Goal: Check status: Check status

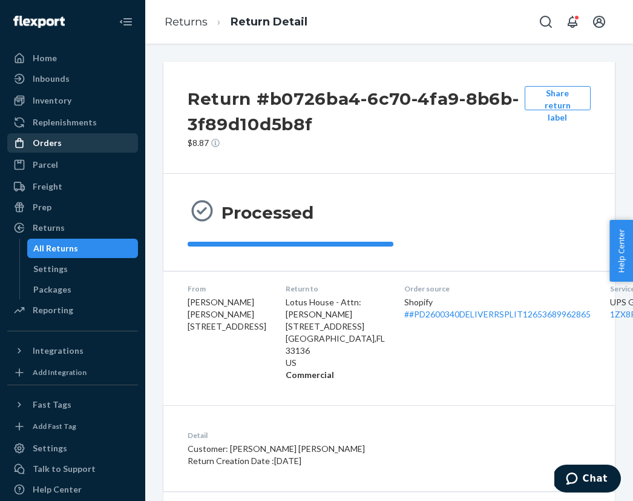
click at [74, 138] on div "Orders" at bounding box center [72, 142] width 128 height 17
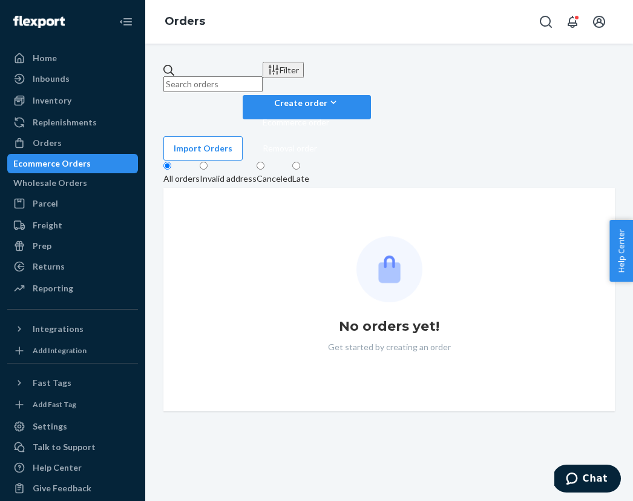
click at [263, 78] on input "text" at bounding box center [213, 84] width 99 height 16
paste input "US25358653"
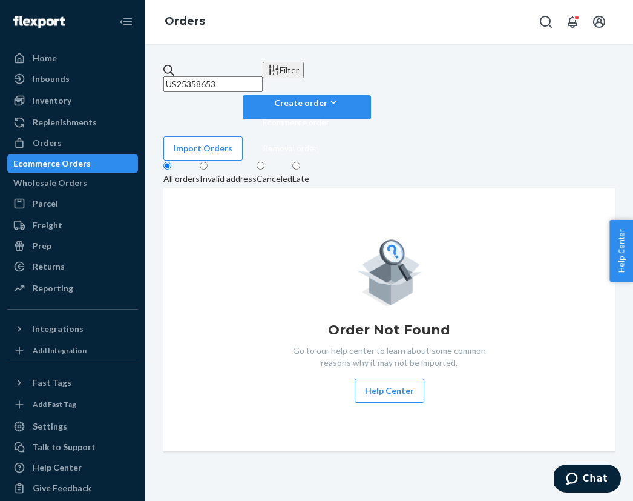
type input "US25358653"
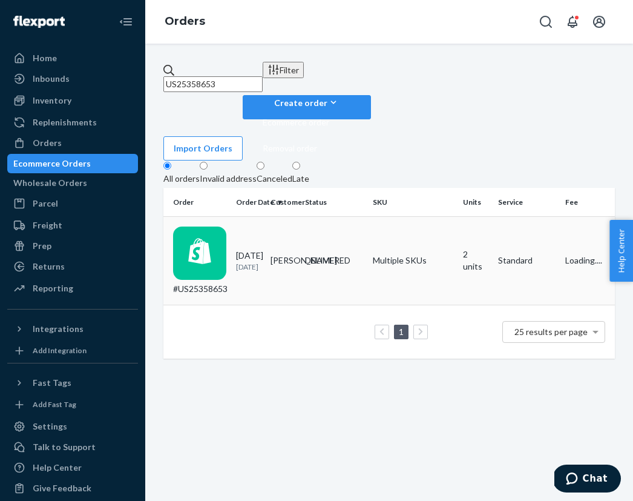
click at [300, 217] on td "[PERSON_NAME]" at bounding box center [283, 261] width 35 height 88
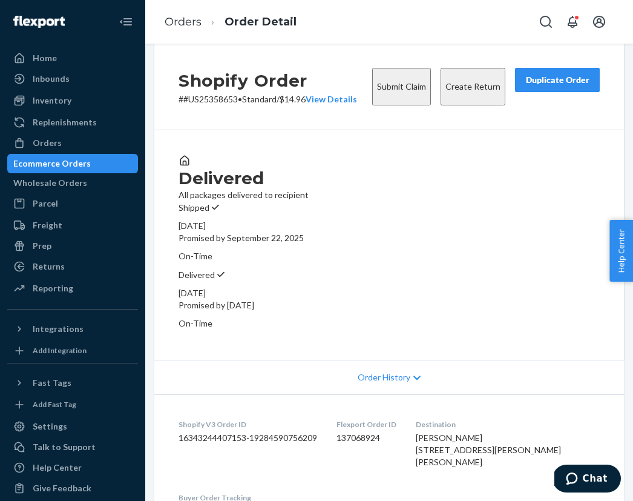
scroll to position [411, 0]
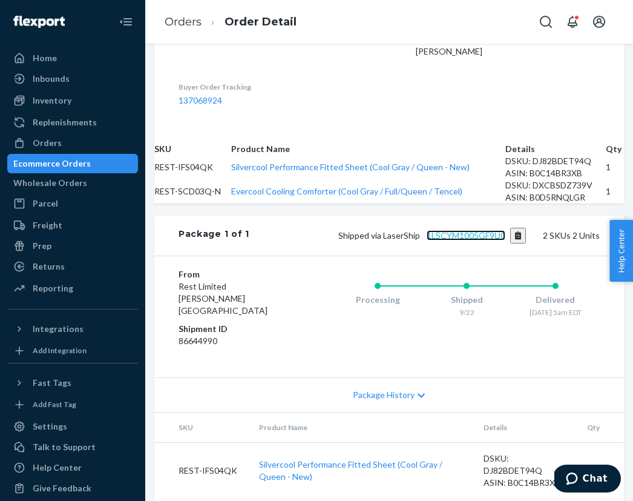
click at [444, 240] on link "1LSCYM1005GF9U0" at bounding box center [466, 235] width 79 height 10
